Goal: Transaction & Acquisition: Purchase product/service

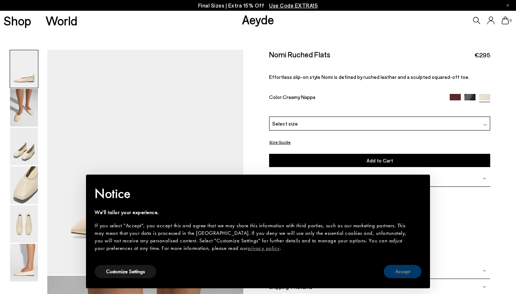
click at [411, 274] on button "Accept" at bounding box center [402, 271] width 38 height 13
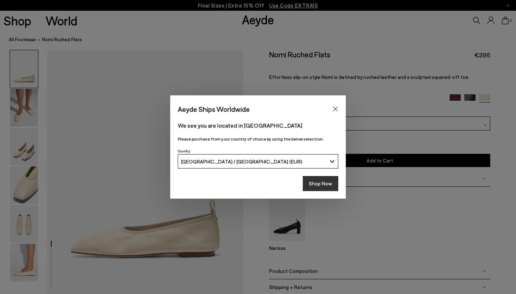
click at [327, 183] on button "Shop Now" at bounding box center [320, 183] width 35 height 15
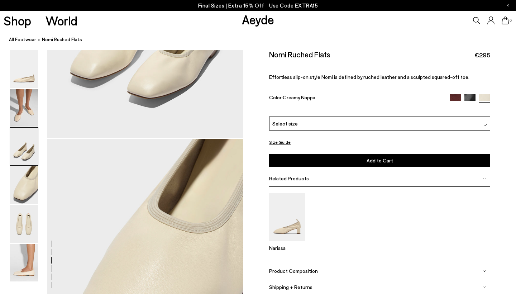
scroll to position [692, 0]
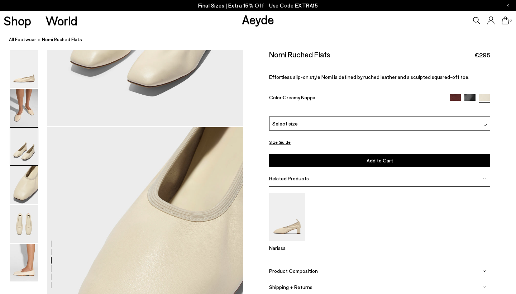
click at [469, 94] on img at bounding box center [469, 99] width 11 height 11
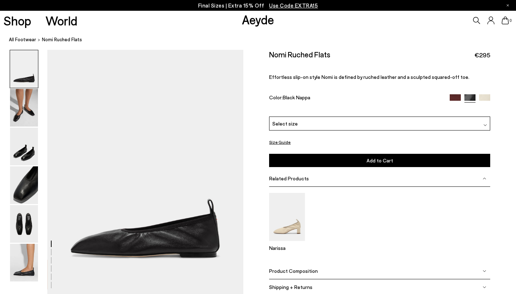
click at [446, 116] on div "Select size" at bounding box center [379, 123] width 221 height 14
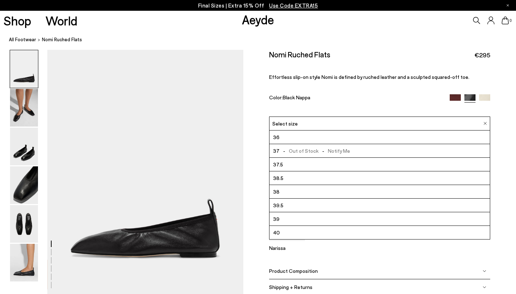
click at [385, 198] on li "39.5" at bounding box center [379, 205] width 220 height 14
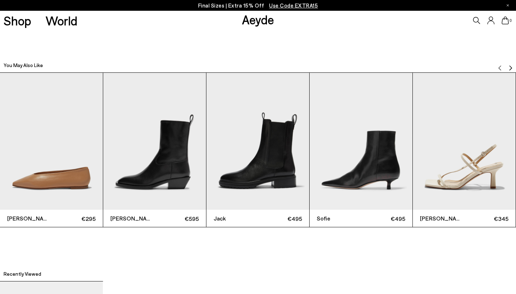
scroll to position [1586, 0]
click at [48, 182] on img "1 / 6" at bounding box center [51, 141] width 103 height 137
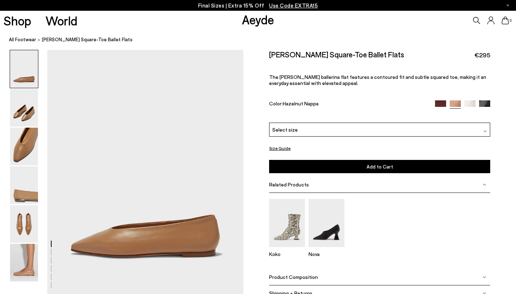
click at [485, 100] on img at bounding box center [484, 105] width 11 height 11
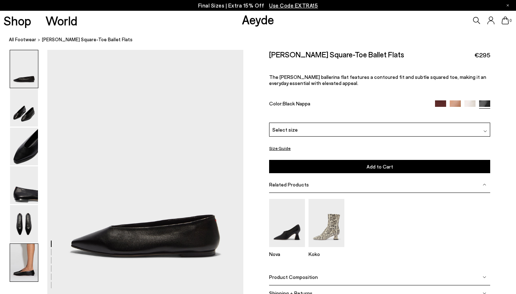
click at [30, 247] on img at bounding box center [24, 262] width 28 height 38
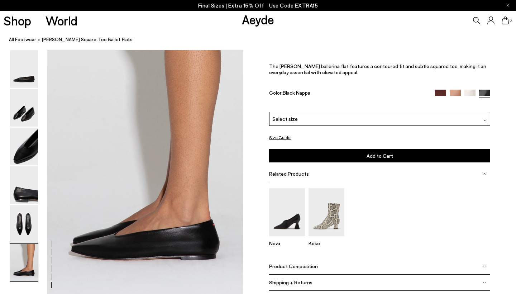
scroll to position [1295, 0]
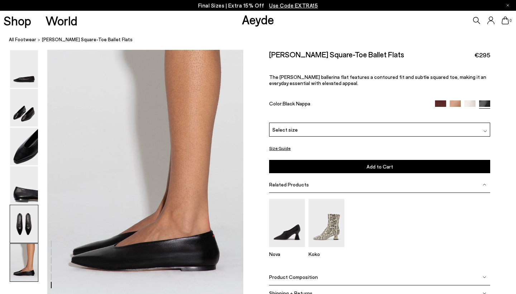
click at [18, 219] on img at bounding box center [24, 224] width 28 height 38
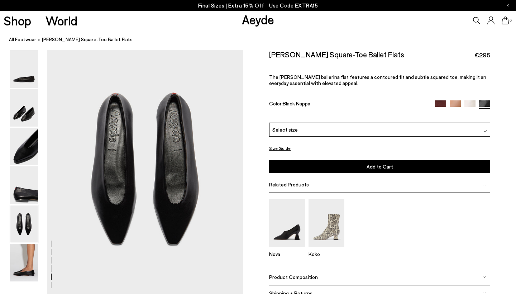
scroll to position [1032, 0]
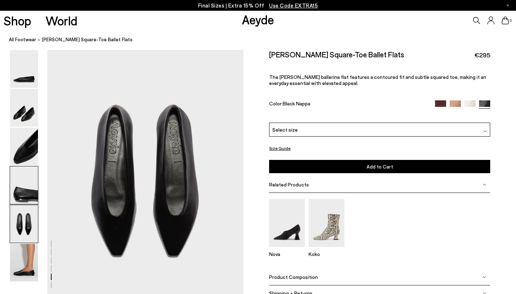
click at [29, 187] on img at bounding box center [24, 185] width 28 height 38
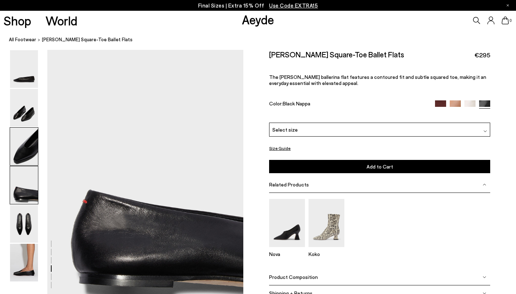
click at [30, 154] on img at bounding box center [24, 146] width 28 height 38
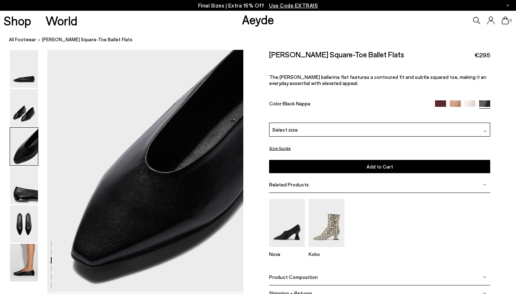
scroll to position [507, 0]
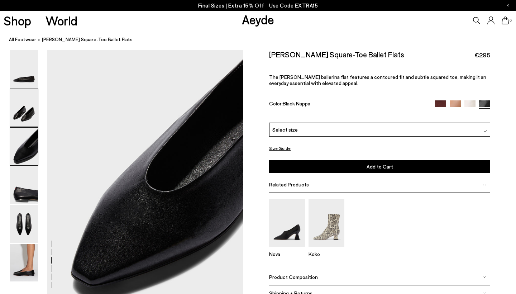
click at [24, 111] on img at bounding box center [24, 108] width 28 height 38
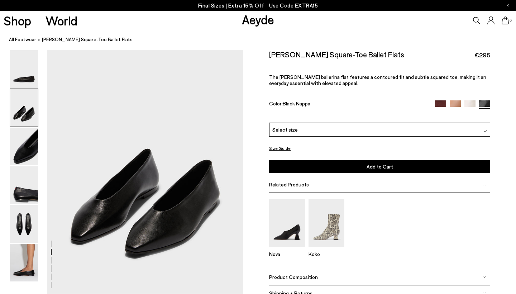
scroll to position [245, 0]
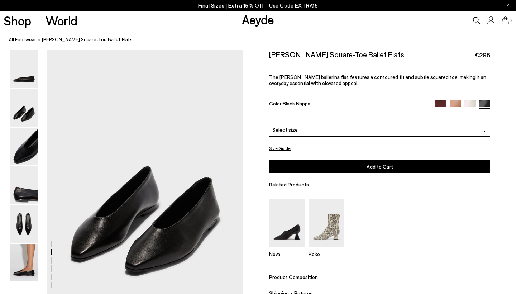
click at [20, 79] on img at bounding box center [24, 69] width 28 height 38
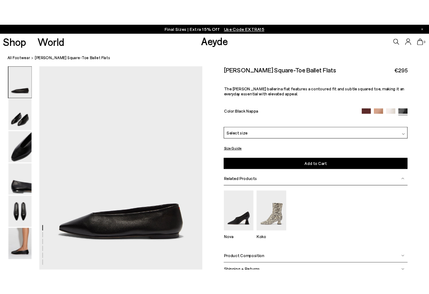
scroll to position [0, 0]
